Goal: Find specific page/section: Find specific page/section

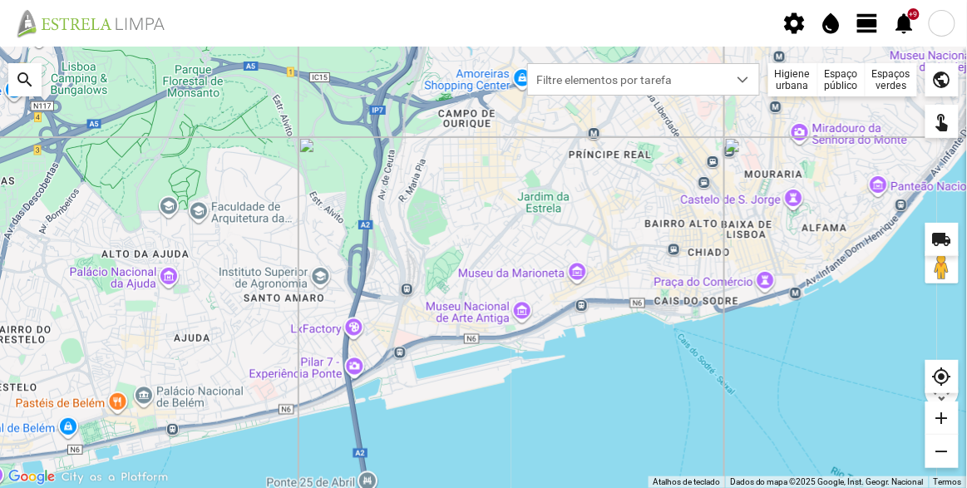
click at [884, 81] on div "Espaços verdes" at bounding box center [891, 79] width 52 height 33
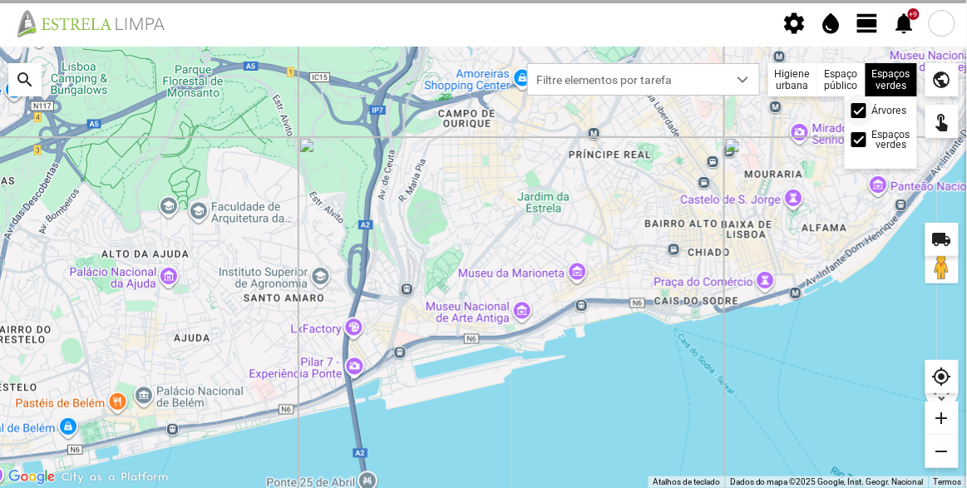
click at [859, 111] on span at bounding box center [859, 111] width 0 height 0
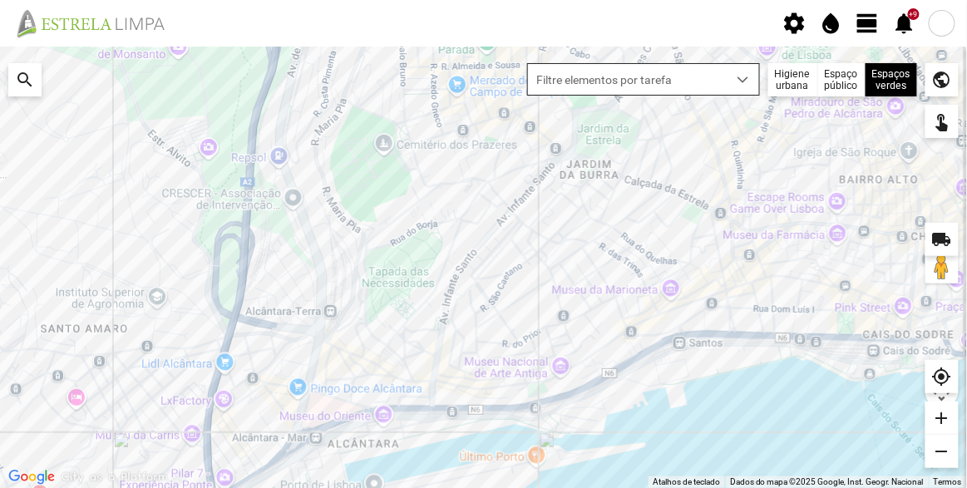
click at [737, 89] on div "dropdown trigger" at bounding box center [743, 79] width 32 height 31
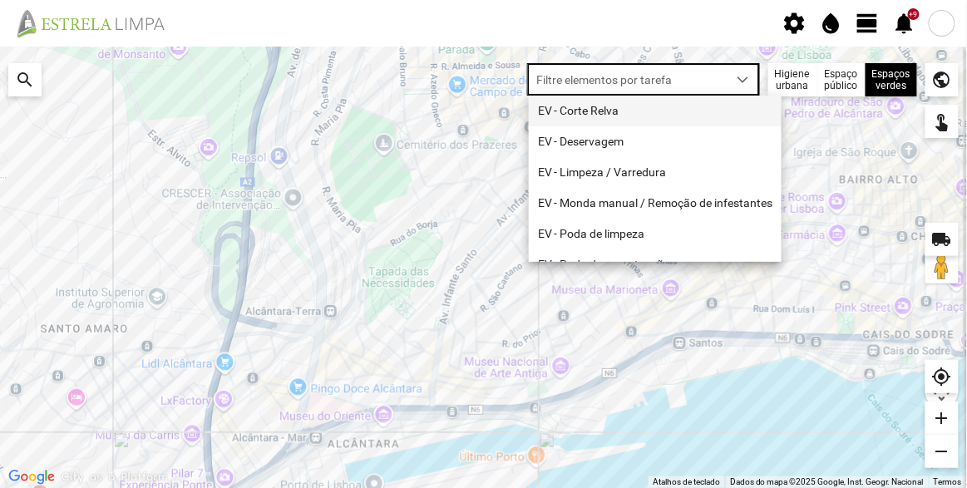
click at [636, 111] on li "EV - Corte Relva" at bounding box center [655, 111] width 253 height 31
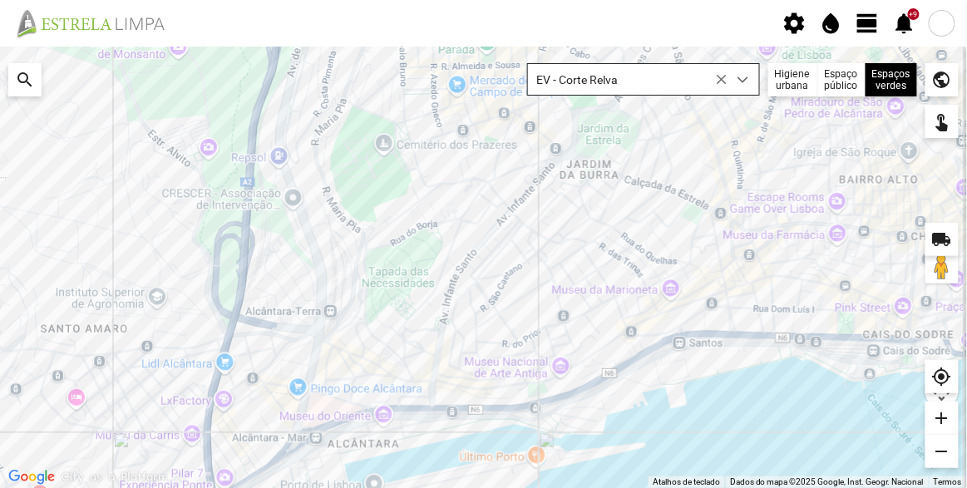
click at [724, 75] on icon at bounding box center [722, 80] width 12 height 12
click at [656, 80] on span "Filtre elementos por tarefa" at bounding box center [627, 79] width 199 height 31
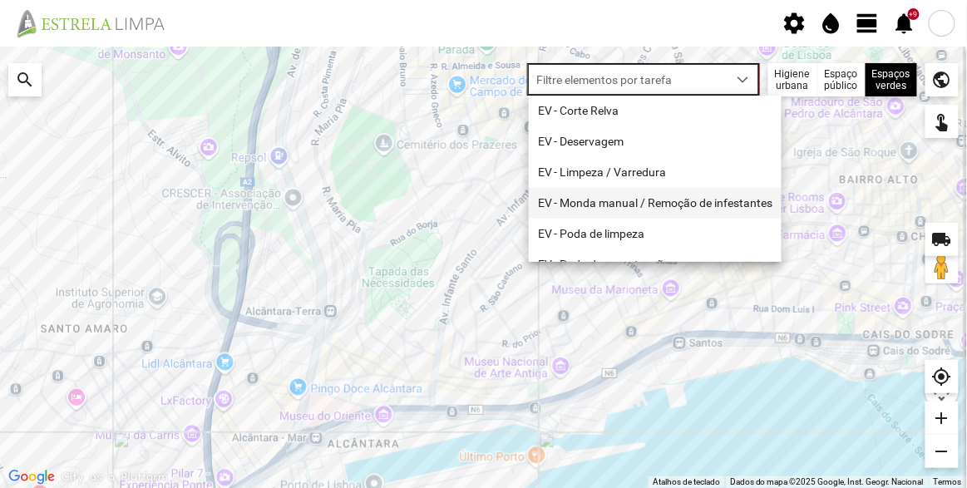
drag, startPoint x: 616, startPoint y: 175, endPoint x: 697, endPoint y: 202, distance: 85.2
click at [616, 175] on li "EV - Limpeza / Varredura" at bounding box center [655, 172] width 253 height 31
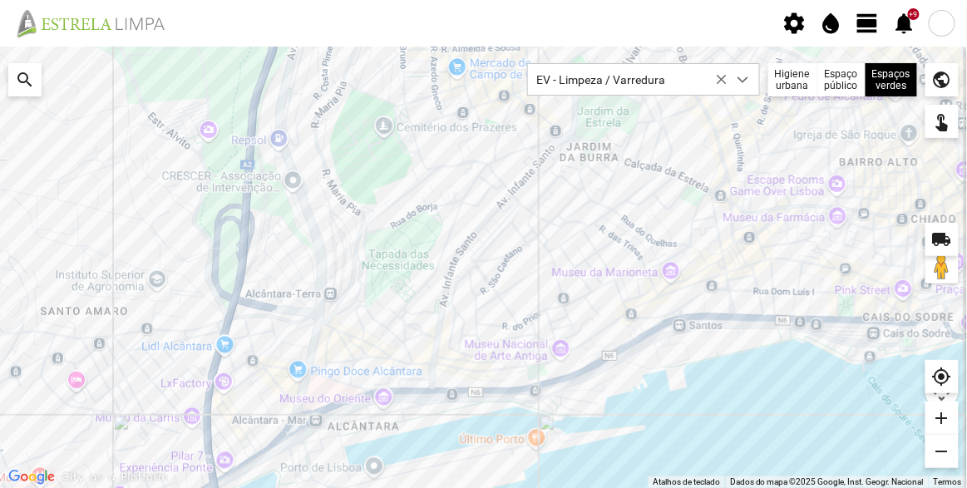
drag, startPoint x: 506, startPoint y: 303, endPoint x: 497, endPoint y: 294, distance: 12.4
click at [497, 294] on div at bounding box center [483, 267] width 967 height 441
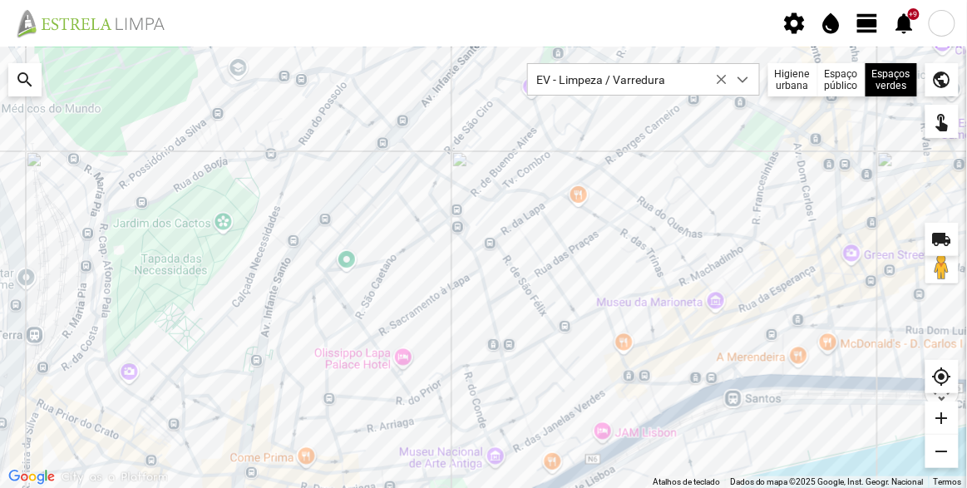
drag, startPoint x: 554, startPoint y: 275, endPoint x: 512, endPoint y: 377, distance: 109.6
click at [514, 376] on div at bounding box center [483, 267] width 967 height 441
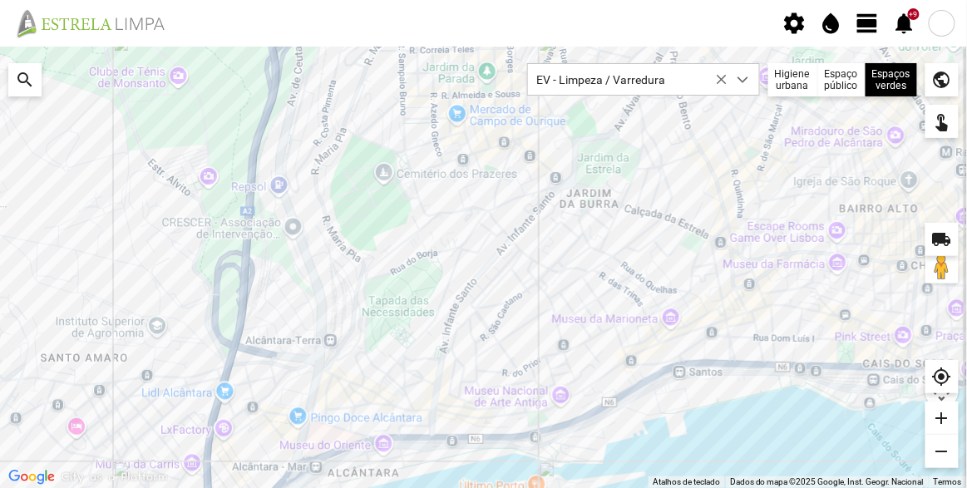
drag, startPoint x: 555, startPoint y: 326, endPoint x: 529, endPoint y: 264, distance: 66.7
click at [529, 264] on div at bounding box center [483, 267] width 967 height 441
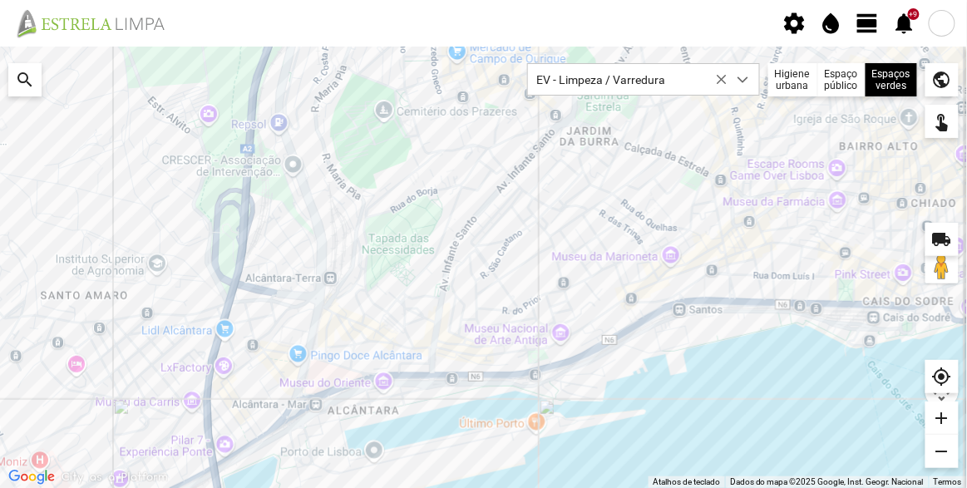
drag, startPoint x: 528, startPoint y: 262, endPoint x: 521, endPoint y: 274, distance: 14.1
click at [521, 273] on div at bounding box center [483, 267] width 967 height 441
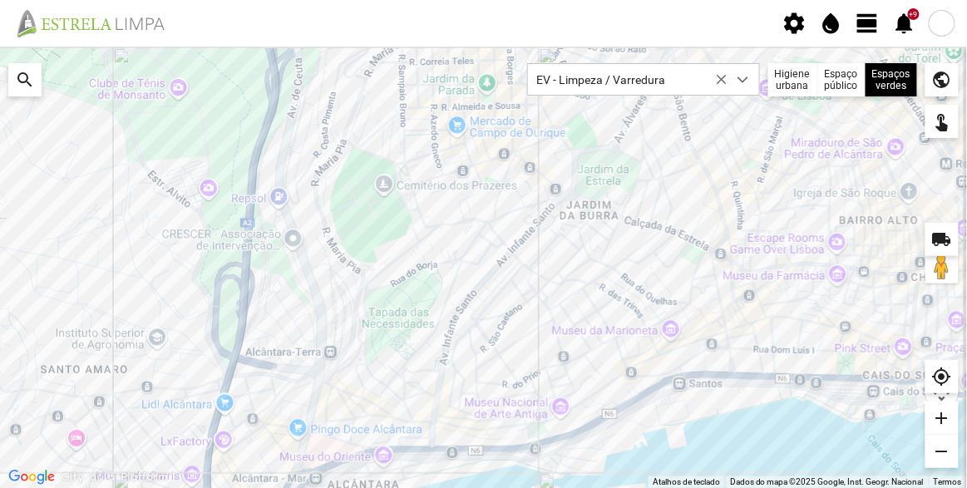
click at [554, 243] on div at bounding box center [483, 267] width 967 height 441
